Goal: Task Accomplishment & Management: Use online tool/utility

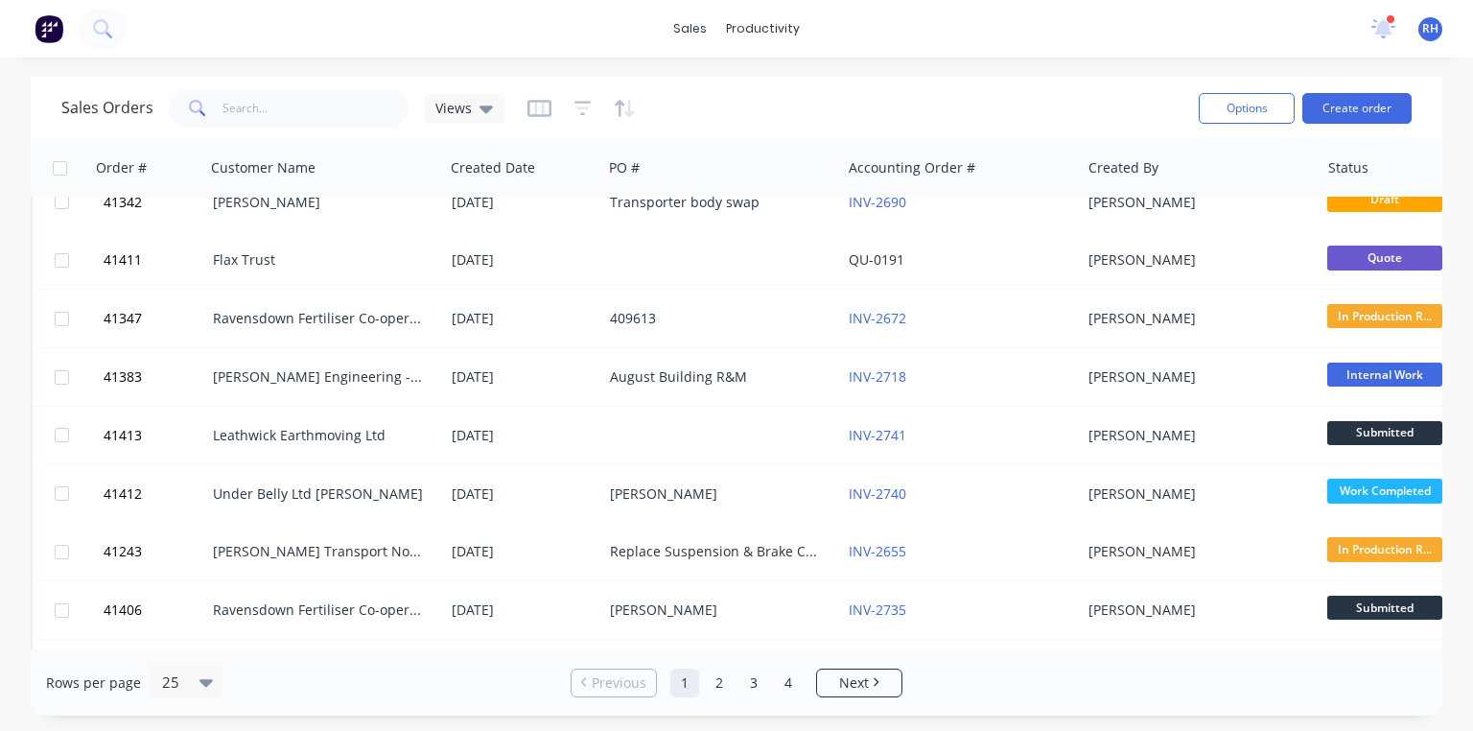
scroll to position [438, 0]
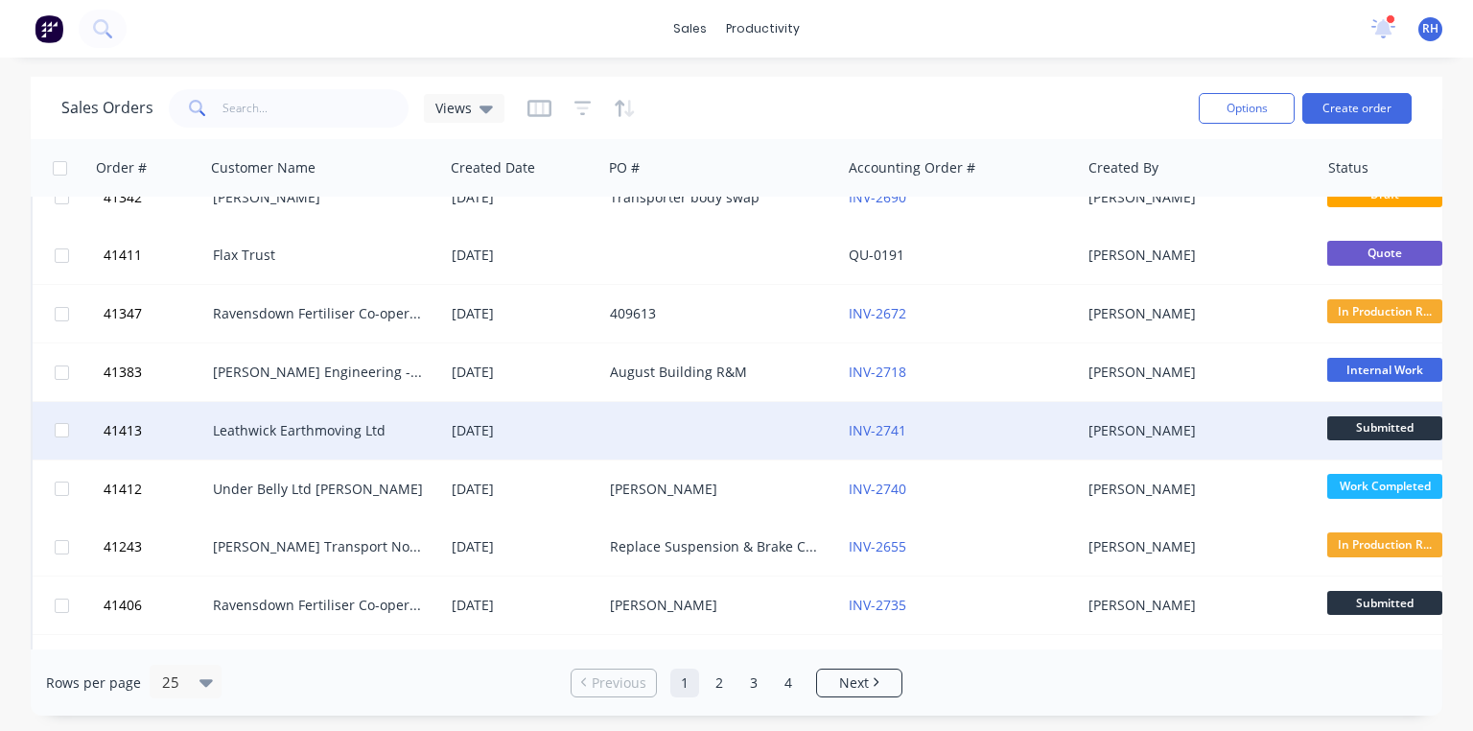
click at [356, 427] on div "Leathwick Earthmoving Ltd" at bounding box center [319, 430] width 213 height 19
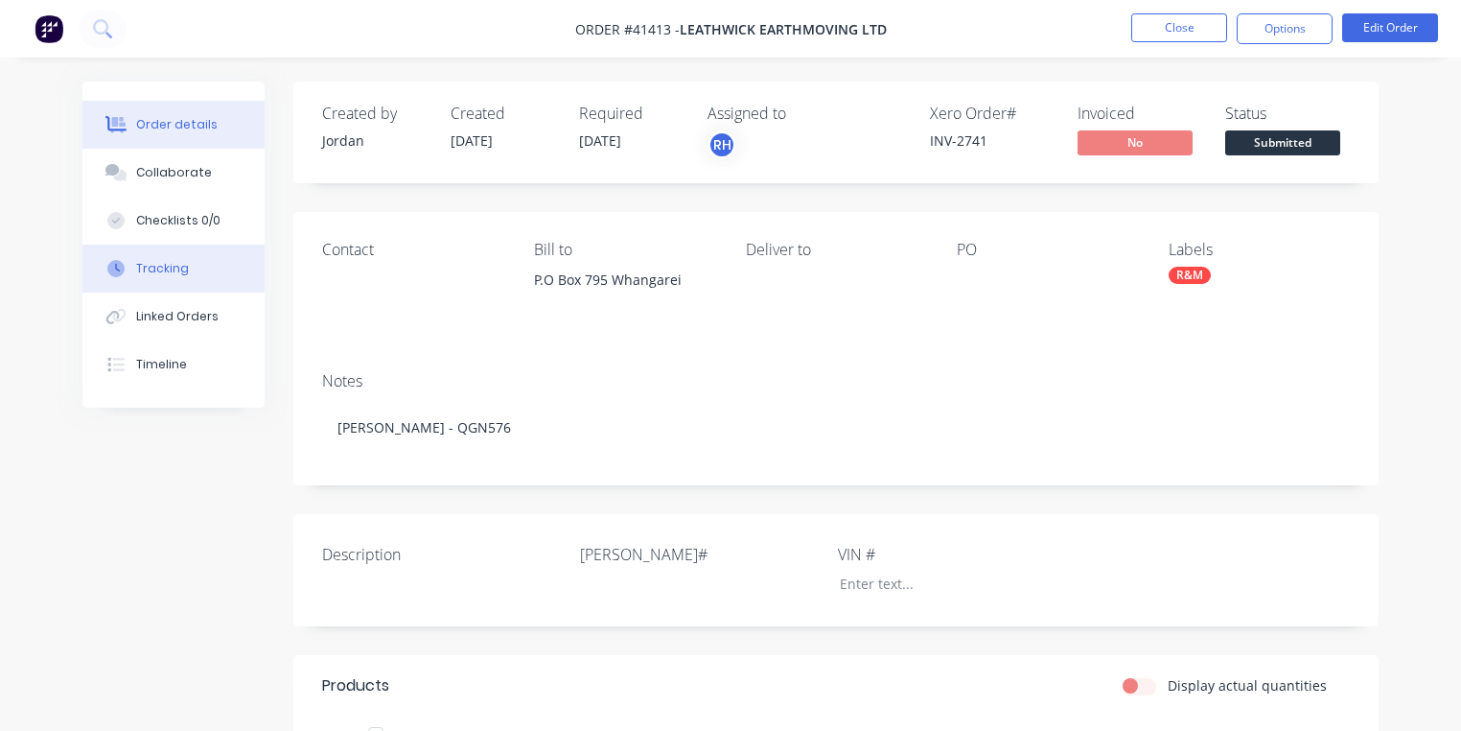
click at [175, 266] on div "Tracking" at bounding box center [162, 268] width 53 height 17
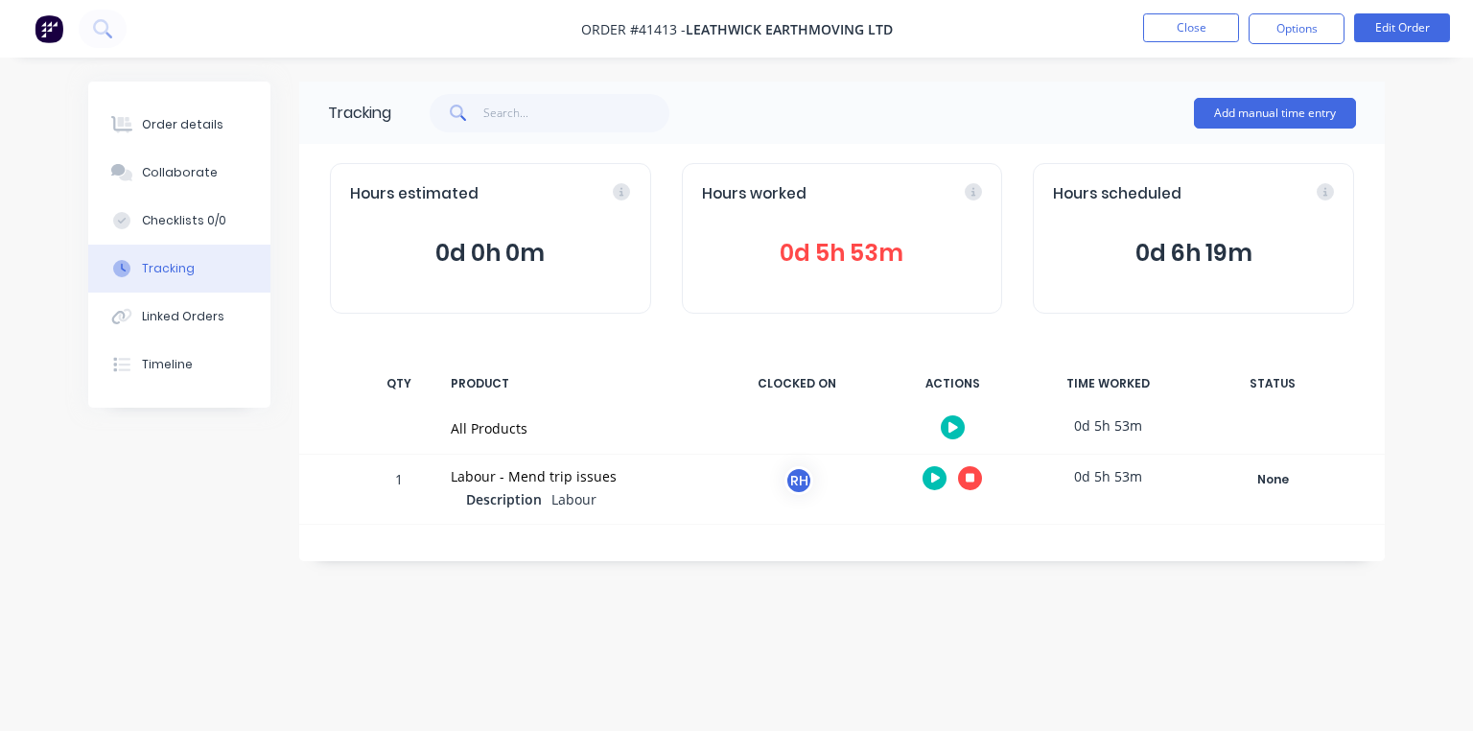
click at [972, 478] on icon at bounding box center [971, 478] width 10 height 10
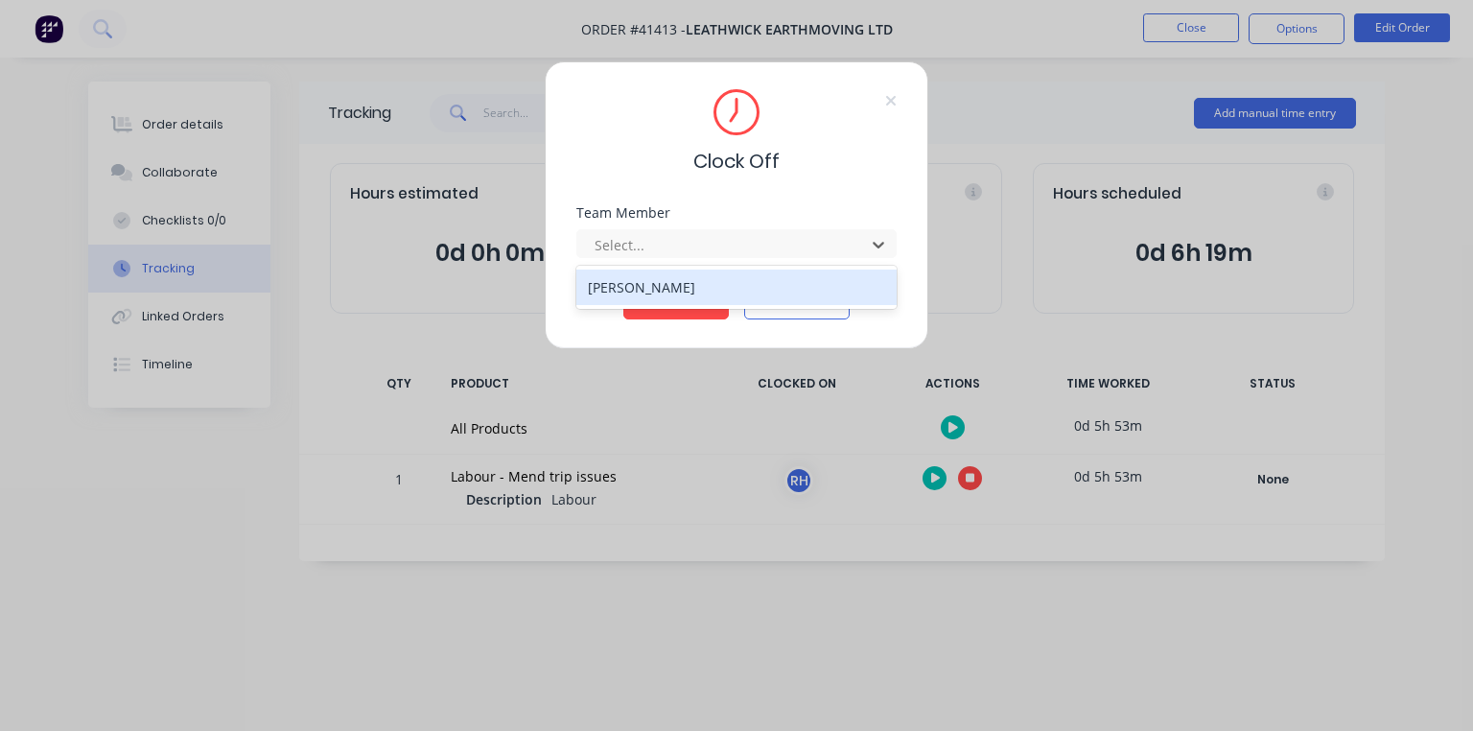
click at [731, 276] on div "[PERSON_NAME]" at bounding box center [736, 286] width 320 height 35
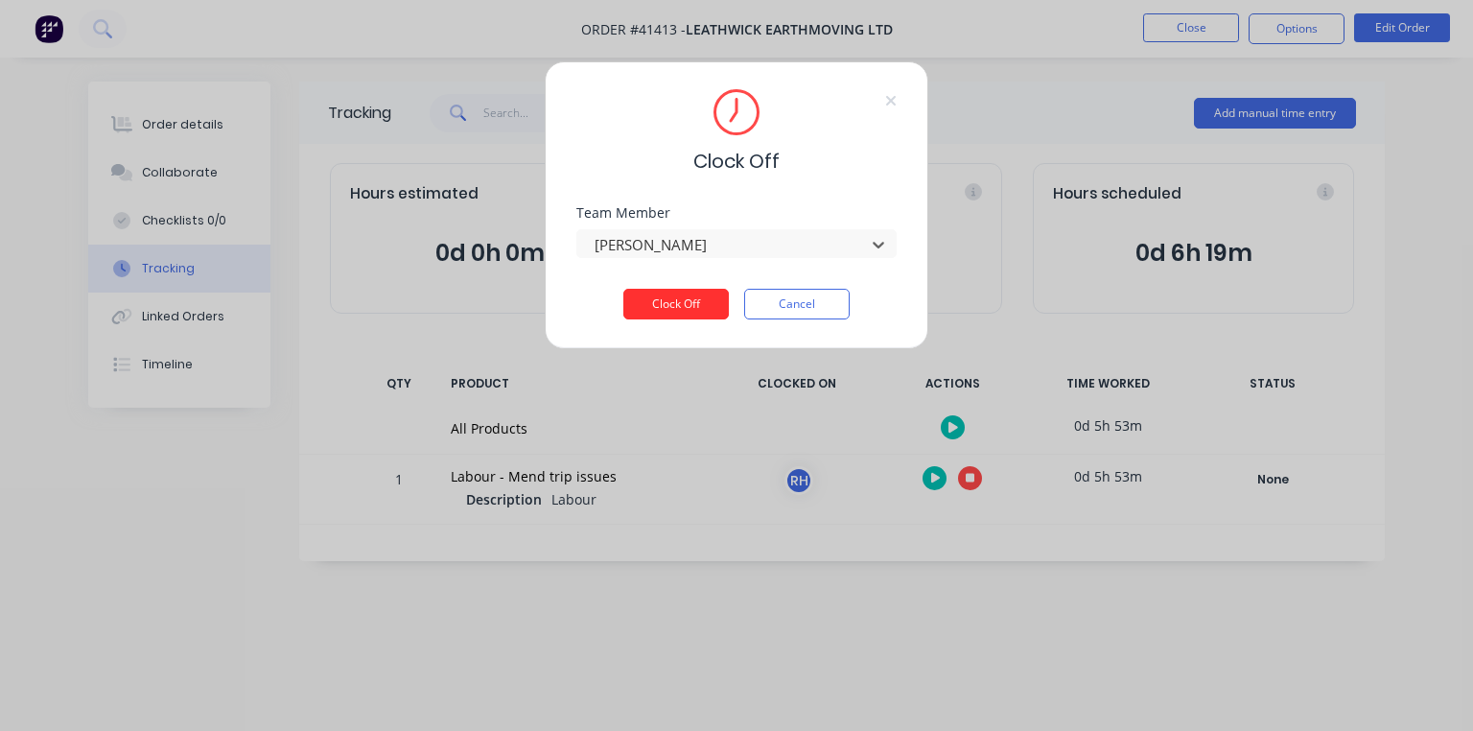
click at [682, 305] on button "Clock Off" at bounding box center [675, 304] width 105 height 31
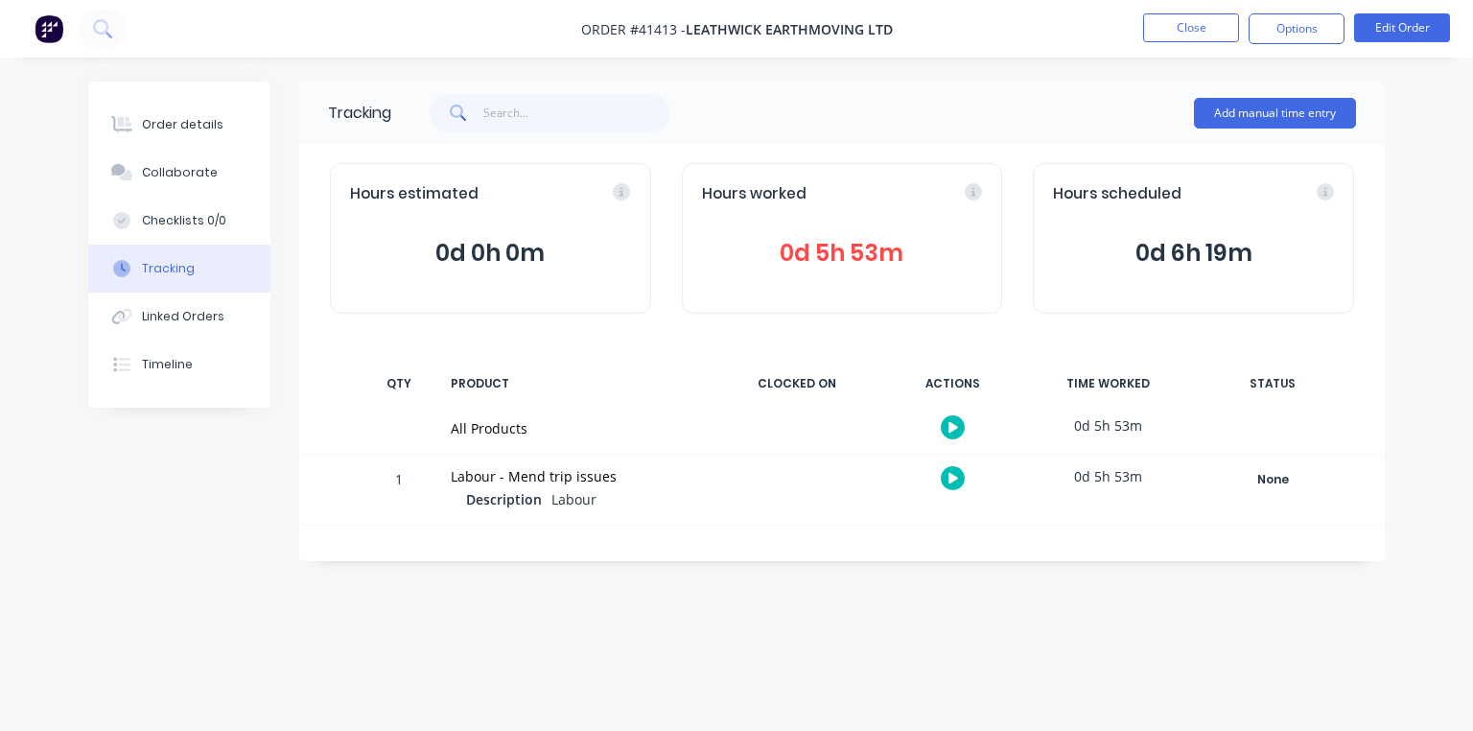
click at [47, 15] on img at bounding box center [49, 28] width 29 height 29
